Goal: Obtain resource: Download file/media

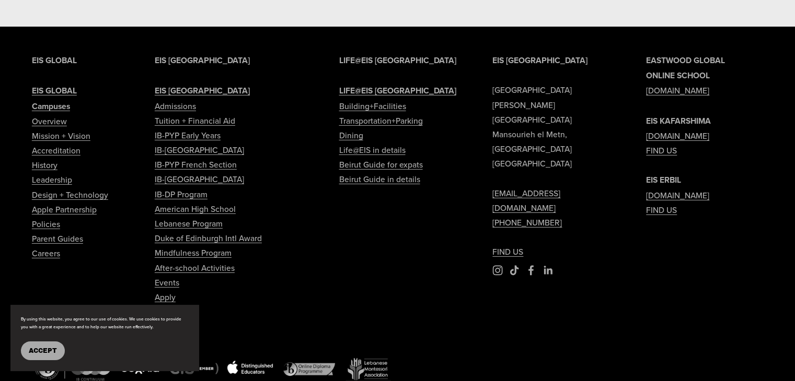
scroll to position [3391, 0]
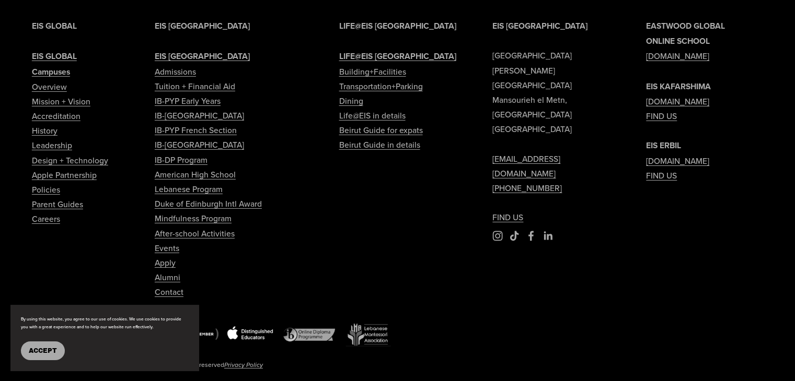
click at [46, 351] on span "Accept" at bounding box center [43, 351] width 28 height 7
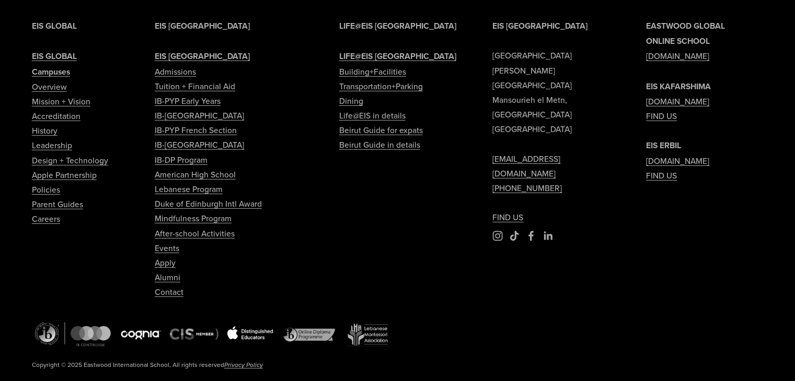
click at [456, 284] on div "EIS BEIRUT Eastwood International School Sami Solh Street Mansourieh el Metn, B…" at bounding box center [397, 207] width 795 height 378
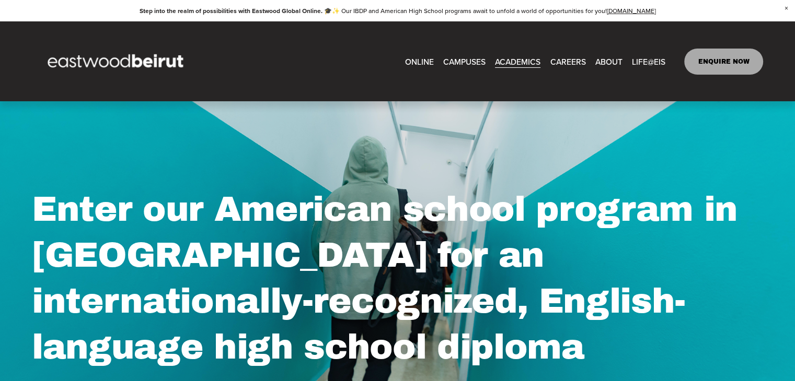
scroll to position [0, 0]
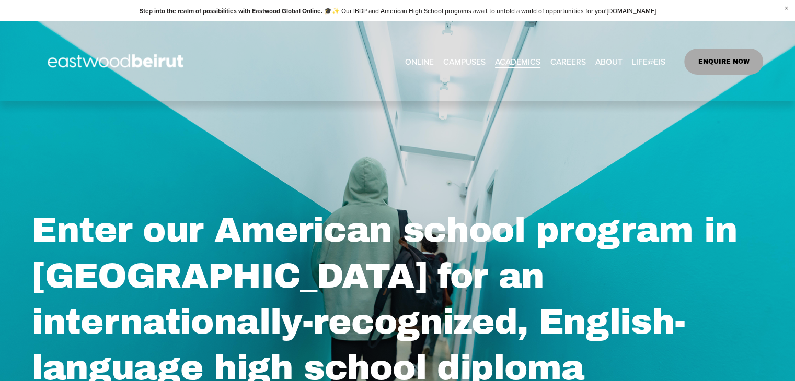
click at [0, 0] on span "Apple Partnership" at bounding box center [0, 0] width 0 height 0
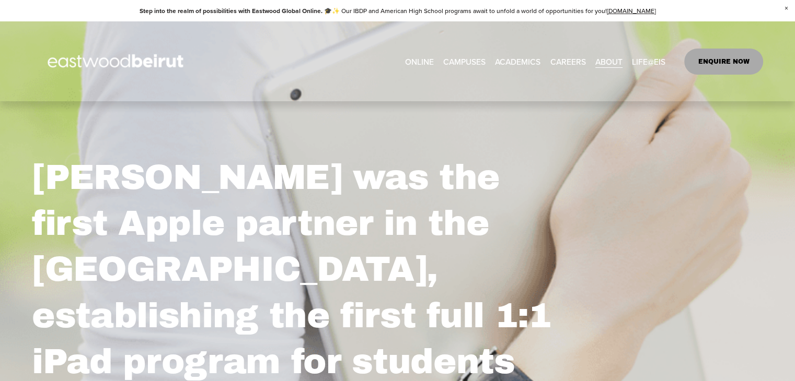
click at [0, 0] on span "Tuition & Financial Aid" at bounding box center [0, 0] width 0 height 0
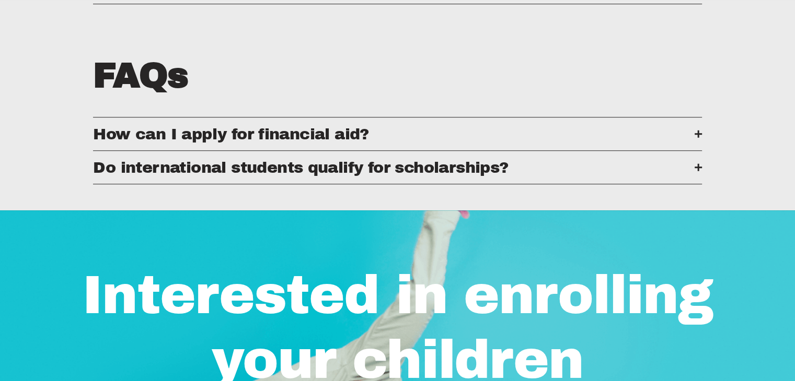
scroll to position [506, 0]
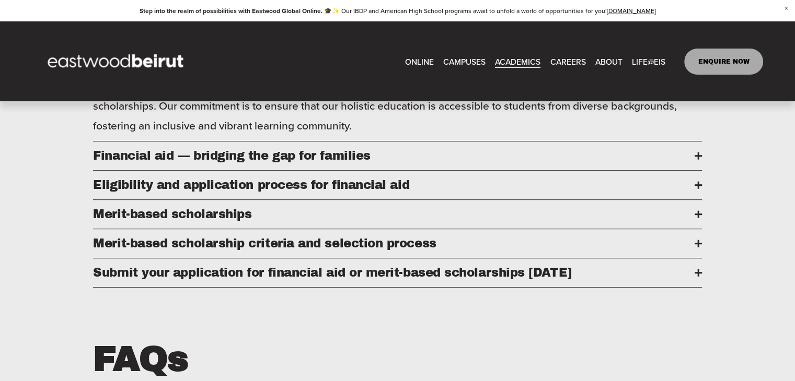
click at [501, 143] on div "Financial Aid and Scholarships At [GEOGRAPHIC_DATA] (EIS), we pride ourselves o…" at bounding box center [397, 196] width 795 height 543
click at [501, 155] on span "Financial aid — bridging the gap for families" at bounding box center [393, 155] width 601 height 13
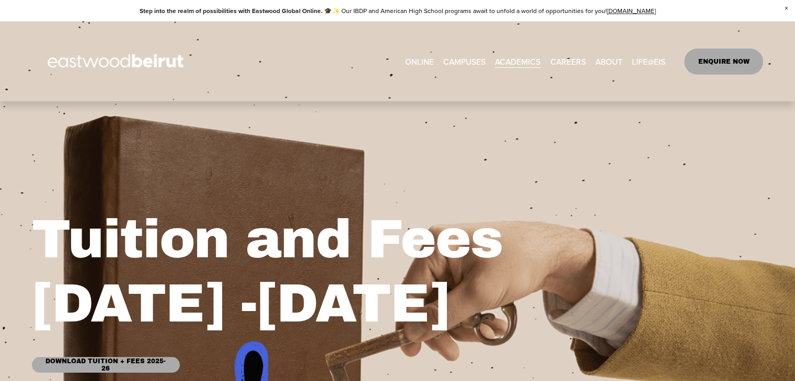
scroll to position [117, 0]
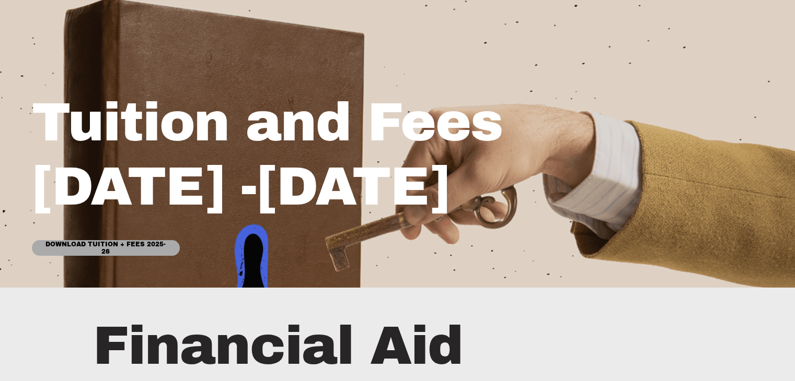
click at [133, 247] on link "Download Tuition + Fees 2025-26" at bounding box center [106, 248] width 148 height 16
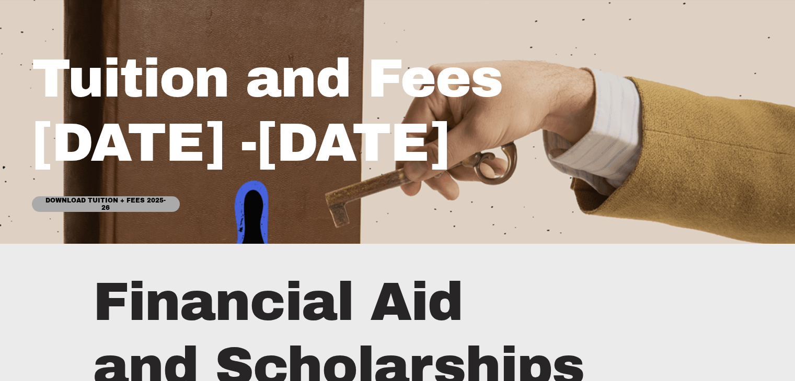
scroll to position [0, 0]
